Goal: Task Accomplishment & Management: Complete application form

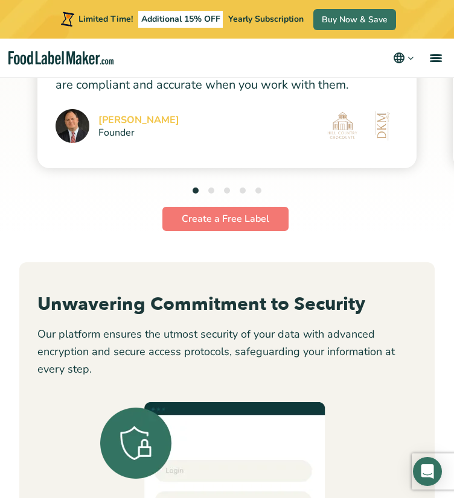
scroll to position [4775, 0]
